Goal: Task Accomplishment & Management: Complete application form

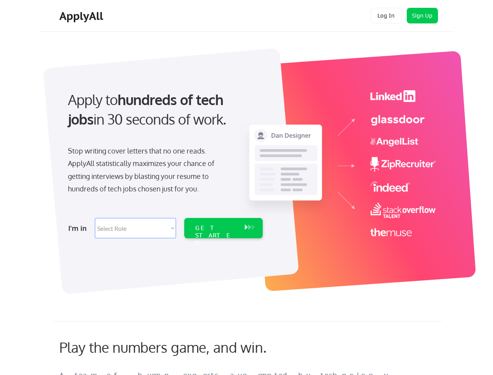
click at [247, 188] on div "Apply to hundreds of tech jobs in 30 seconds of work. Stop writing cover letter…" at bounding box center [164, 162] width 218 height 160
click at [248, 167] on div "Apply to hundreds of tech jobs in 30 seconds of work. Stop writing cover letter…" at bounding box center [164, 162] width 218 height 160
click at [164, 162] on div "Stop writing cover letters that no one reads. ApplyAll statistically maximizes …" at bounding box center [148, 170] width 161 height 51
click at [164, 116] on div "Apply to hundreds of tech jobs in 30 seconds of work." at bounding box center [164, 109] width 192 height 39
click at [148, 172] on div "Stop writing cover letters that no one reads. ApplyAll statistically maximizes …" at bounding box center [148, 170] width 161 height 51
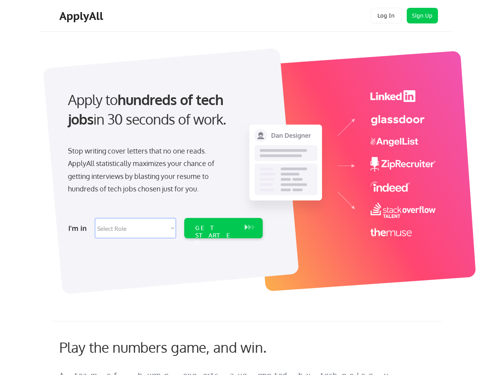
click at [164, 228] on select "Select Role Software Engineering Product Management Customer Success Sales UI/U…" at bounding box center [135, 228] width 81 height 20
click at [79, 228] on div "I'm in" at bounding box center [79, 228] width 22 height 13
click at [136, 228] on select "Select Role Software Engineering Product Management Customer Success Sales UI/U…" at bounding box center [135, 228] width 81 height 20
click at [223, 228] on div "GET STARTED" at bounding box center [216, 235] width 42 height 23
click at [216, 228] on div "GET STARTED" at bounding box center [216, 235] width 42 height 23
